Goal: Entertainment & Leisure: Consume media (video, audio)

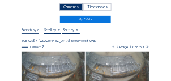
scroll to position [11, 0]
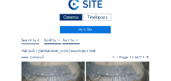
scroll to position [34, 0]
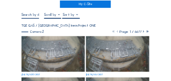
click at [35, 51] on img at bounding box center [53, 54] width 63 height 36
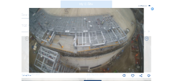
click at [154, 10] on icon at bounding box center [152, 9] width 3 height 3
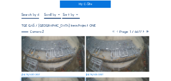
click at [95, 15] on div "Fullscreen" at bounding box center [86, 15] width 129 height 6
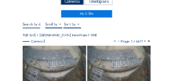
scroll to position [34, 0]
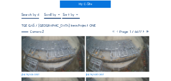
click at [56, 50] on img at bounding box center [53, 54] width 63 height 36
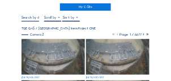
scroll to position [34, 0]
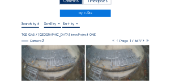
scroll to position [34, 0]
